Goal: Task Accomplishment & Management: Manage account settings

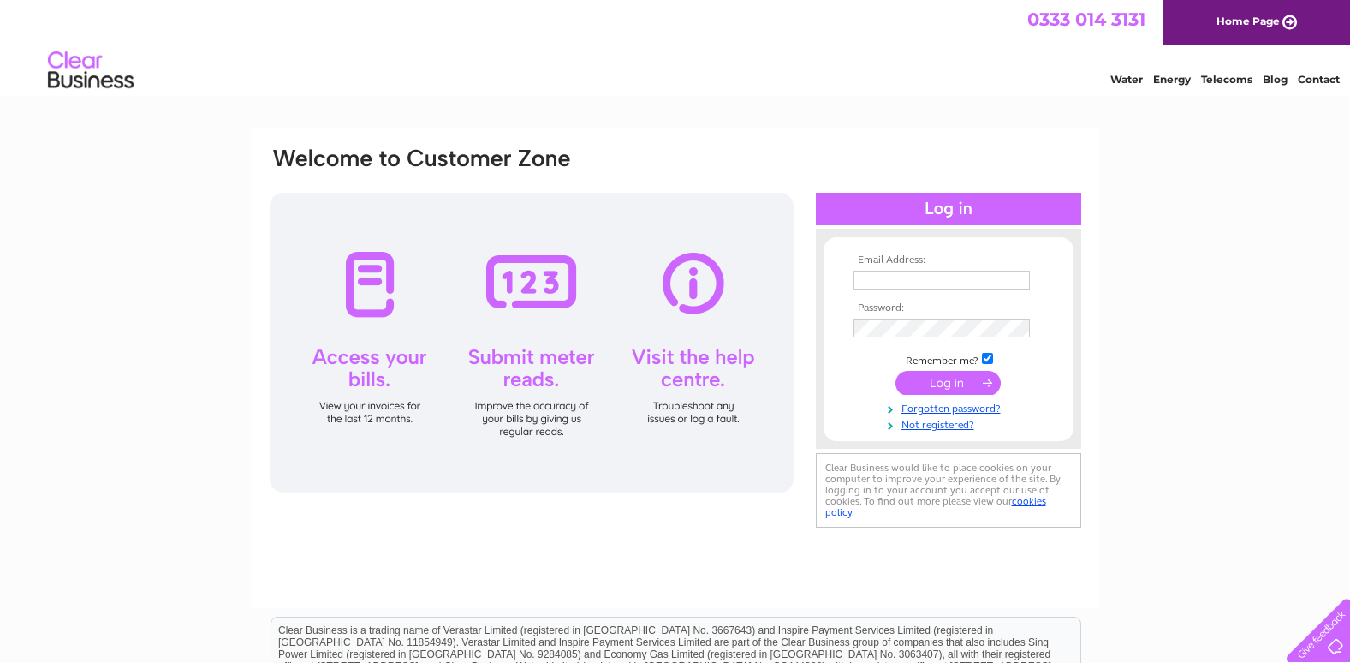
click at [889, 284] on input "text" at bounding box center [942, 280] width 176 height 19
type input "hammerpincers@yahoo.co.uk"
click at [1133, 373] on div "Email Address: hammerpincers@yahoo.co.uk Password: Forgotten password?" at bounding box center [675, 514] width 1350 height 772
click at [997, 412] on link "Forgotten password?" at bounding box center [951, 407] width 194 height 16
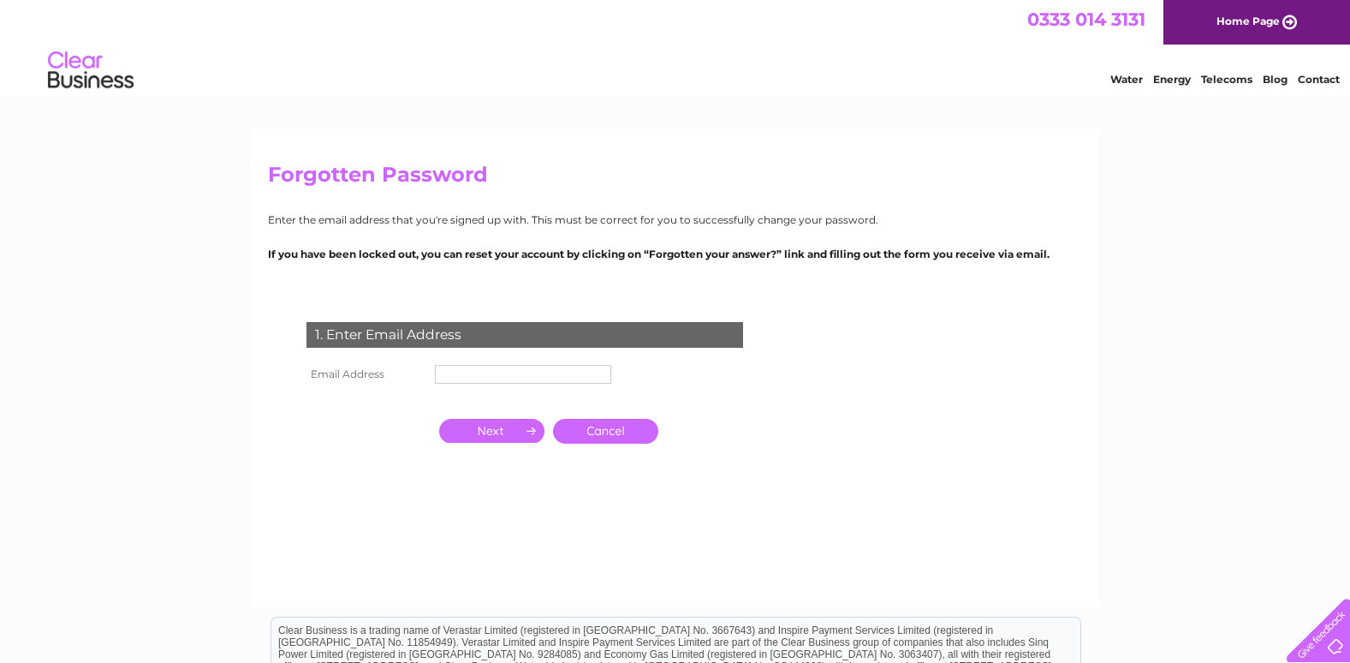
click at [620, 429] on link "Cancel" at bounding box center [605, 431] width 105 height 25
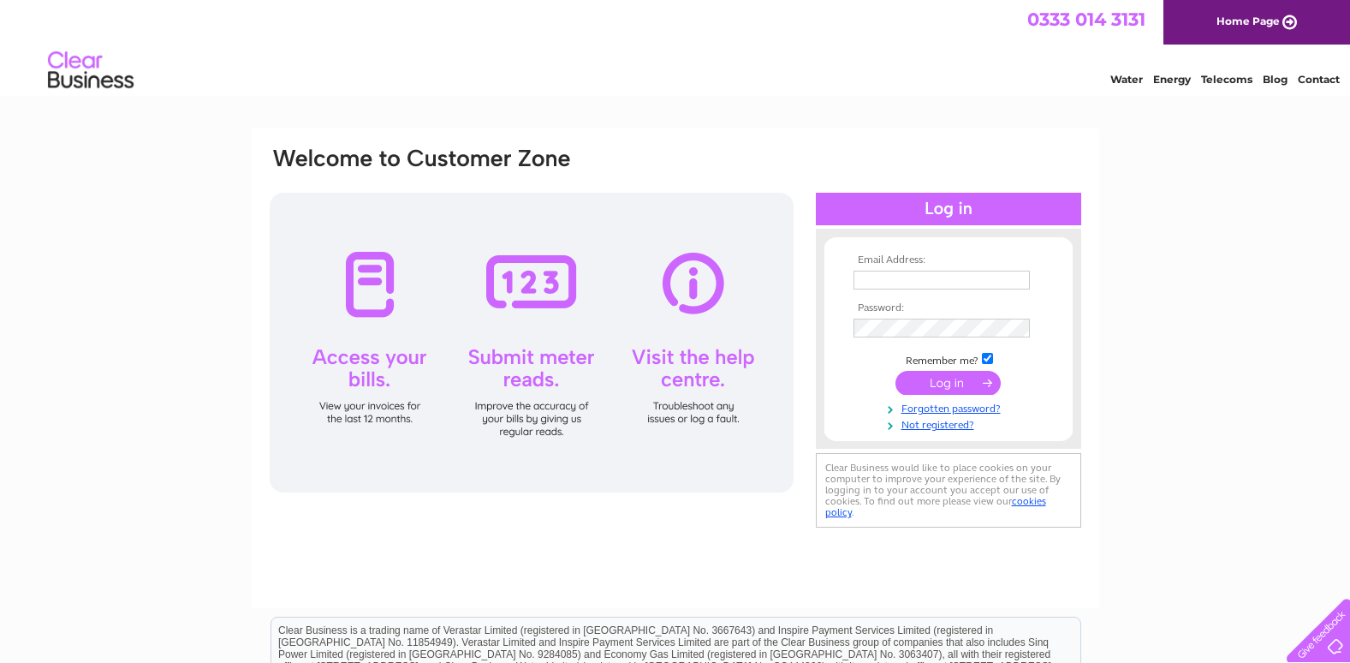
click at [1285, 339] on div "Email Address: Password:" at bounding box center [675, 514] width 1350 height 772
click at [890, 283] on input "text" at bounding box center [943, 281] width 178 height 21
type input "[EMAIL_ADDRESS][DOMAIN_NAME]"
drag, startPoint x: 1115, startPoint y: 373, endPoint x: 1055, endPoint y: 341, distance: 68.2
click at [1104, 362] on div "Email Address: [EMAIL_ADDRESS][DOMAIN_NAME] Password: Forgotten password?" at bounding box center [675, 514] width 1350 height 772
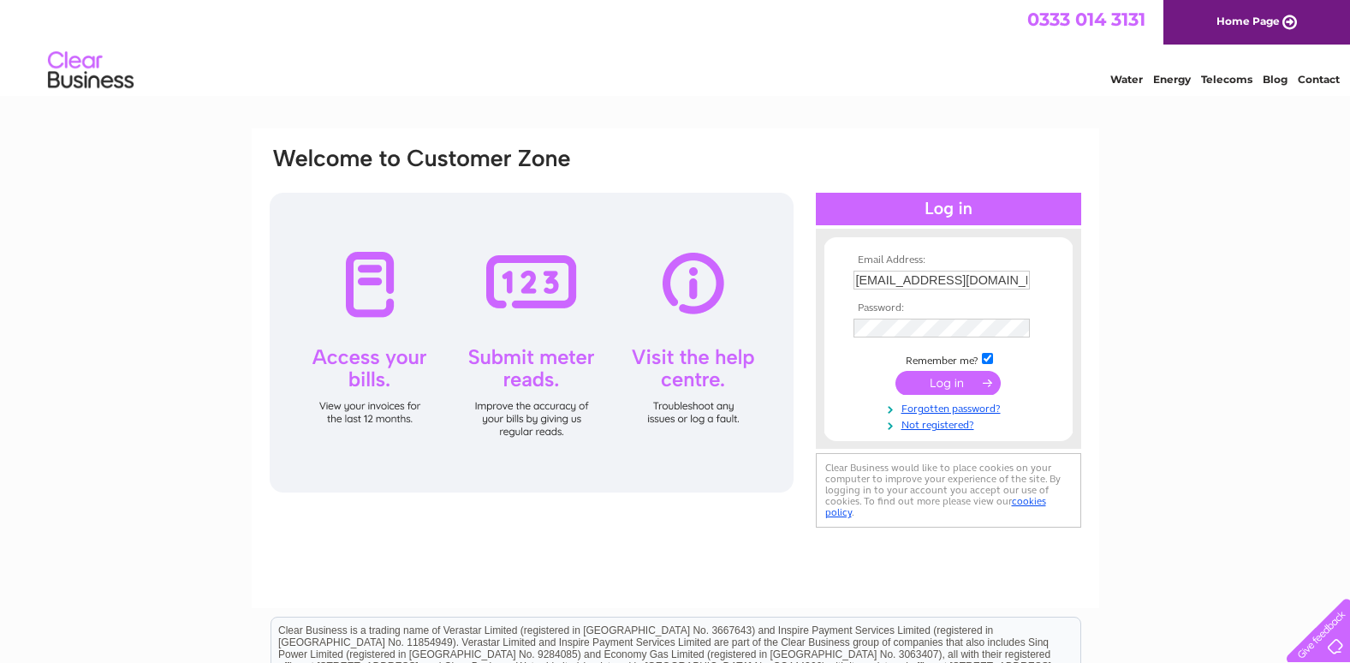
click at [1141, 377] on div "Email Address: [EMAIL_ADDRESS][DOMAIN_NAME] Password: Forgotten password?" at bounding box center [675, 514] width 1350 height 772
click at [836, 88] on div "Water Energy Telecoms Blog Contact" at bounding box center [675, 73] width 1350 height 56
